Goal: Task Accomplishment & Management: Manage account settings

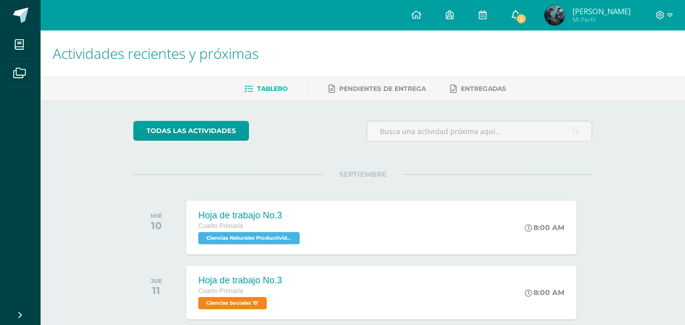
click at [524, 18] on span "2" at bounding box center [521, 18] width 11 height 11
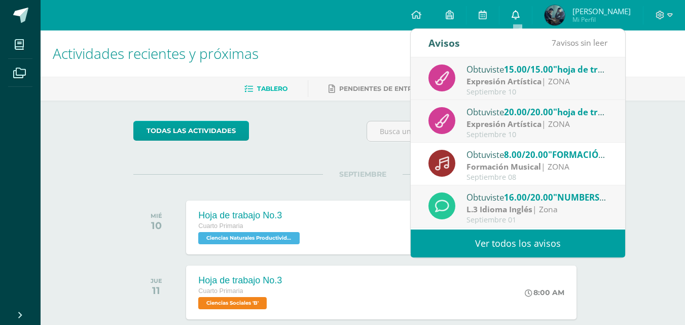
click at [520, 16] on icon at bounding box center [516, 14] width 8 height 9
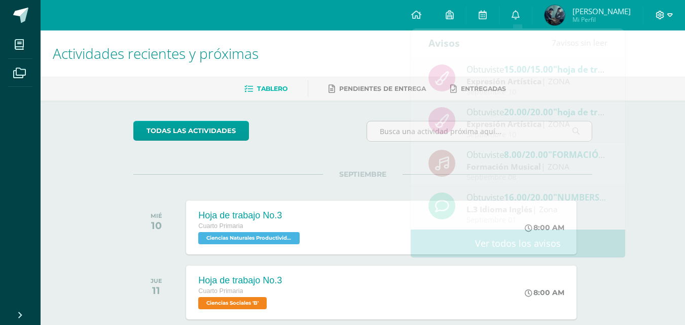
click at [663, 17] on icon at bounding box center [660, 15] width 9 height 9
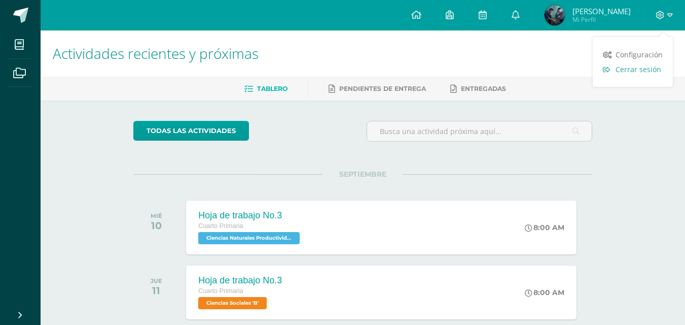
click at [630, 69] on span "Cerrar sesión" at bounding box center [639, 69] width 46 height 10
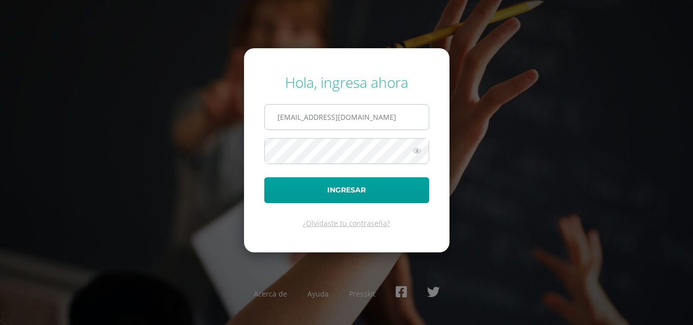
click at [380, 115] on input "2021058@laestrella.edu.gt" at bounding box center [347, 116] width 164 height 25
type input "2021225@laestrella.edu.gt"
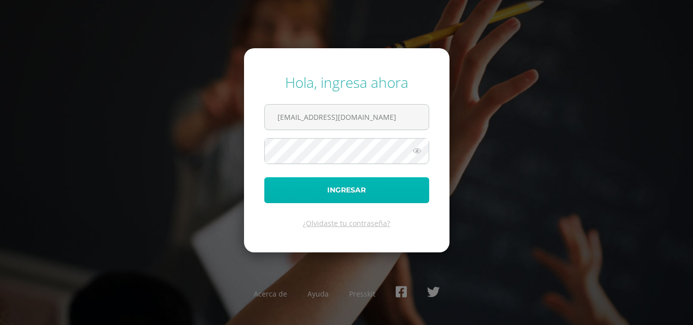
click at [339, 186] on button "Ingresar" at bounding box center [346, 190] width 165 height 26
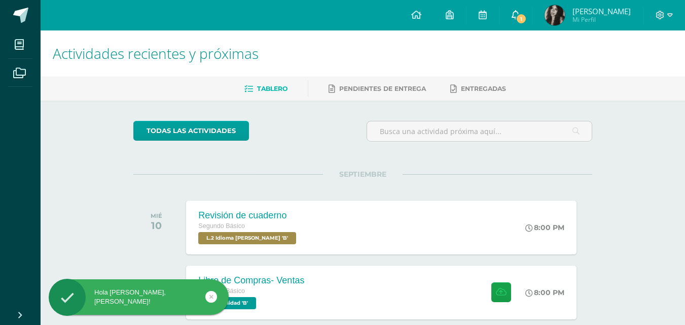
click at [520, 13] on span "1" at bounding box center [521, 18] width 11 height 11
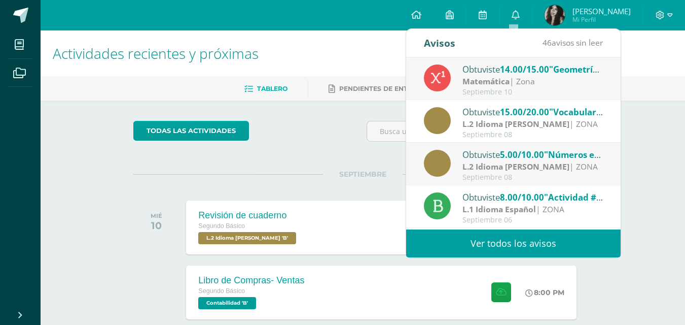
click at [317, 175] on div "SEPTIEMBRE MIÉ 10 Revisión de cuaderno Segundo Básico L.2 Idioma [PERSON_NAME] …" at bounding box center [362, 215] width 459 height 82
